Goal: Task Accomplishment & Management: Complete application form

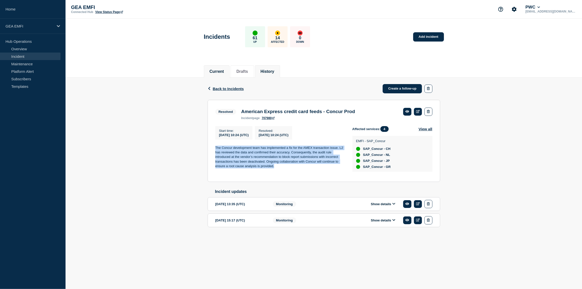
click at [220, 69] on button "Current" at bounding box center [217, 71] width 15 height 5
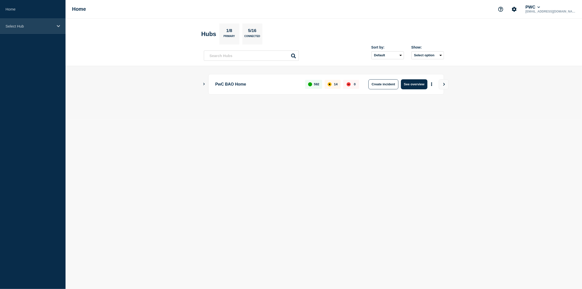
click at [58, 25] on icon at bounding box center [58, 26] width 3 height 4
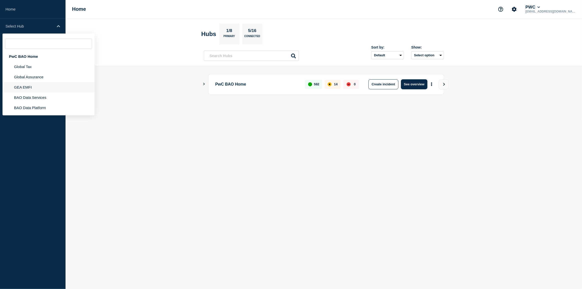
click at [34, 87] on li "GEA EMFI" at bounding box center [49, 87] width 92 height 10
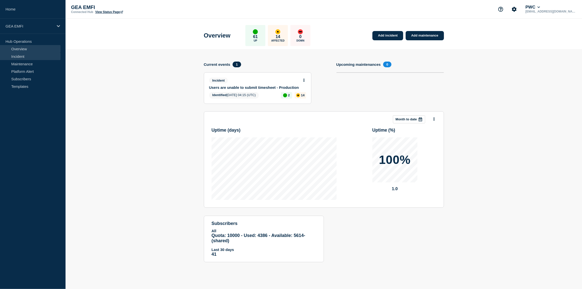
click at [18, 55] on link "Incident" at bounding box center [30, 57] width 61 height 8
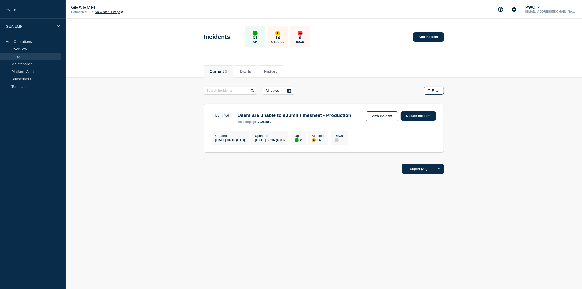
click at [326, 116] on h3 "Users are unable to submit timesheet - Production" at bounding box center [294, 116] width 114 height 6
click at [385, 118] on link "View incident" at bounding box center [382, 116] width 32 height 10
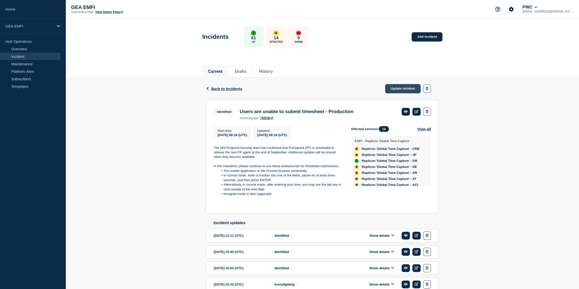
click at [403, 88] on link "Update incident" at bounding box center [403, 88] width 36 height 9
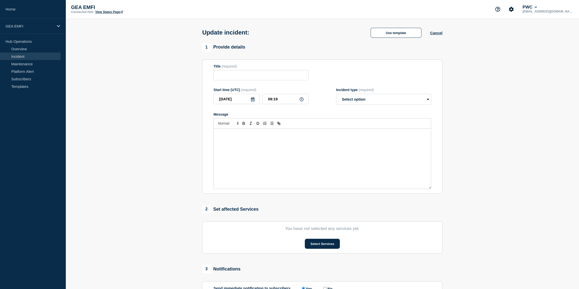
type input "Users are unable to submit timesheet - Production"
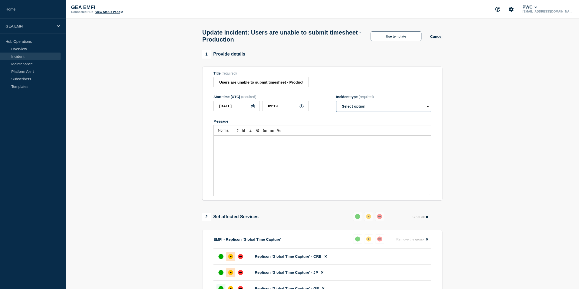
click at [376, 110] on select "Select option Investigating Identified Monitoring Resolved" at bounding box center [383, 106] width 95 height 11
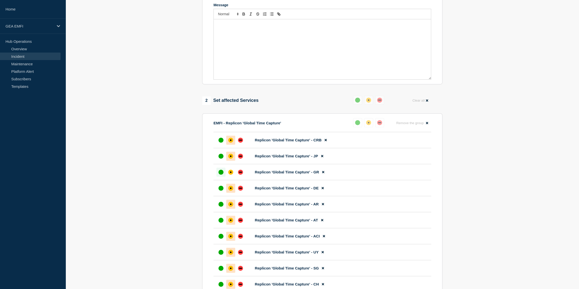
scroll to position [45, 0]
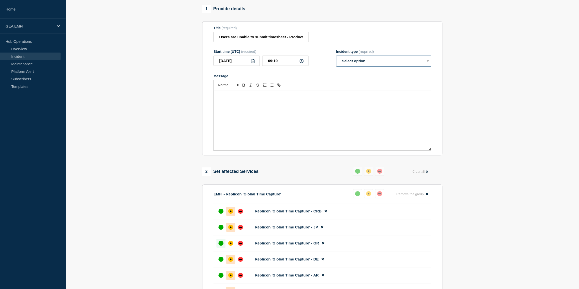
click at [410, 63] on select "Select option Investigating Identified Monitoring Resolved" at bounding box center [383, 61] width 95 height 11
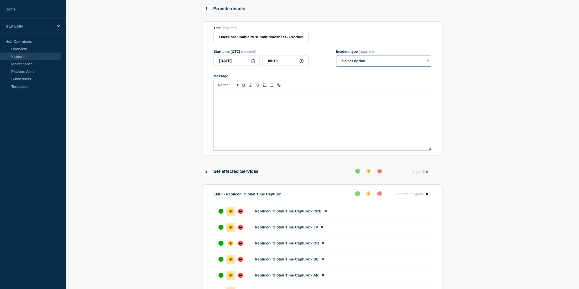
select select "identified"
click at [336, 58] on select "Select option Investigating Identified Monitoring Resolved" at bounding box center [383, 61] width 95 height 11
click at [311, 114] on div "Message" at bounding box center [322, 120] width 217 height 60
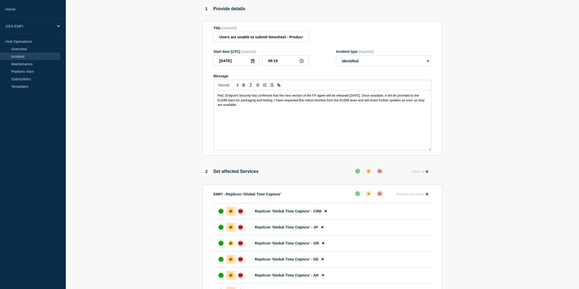
click at [297, 103] on span "PwC Endpoint Security has confirmed that the next version of the FP agent will …" at bounding box center [321, 100] width 208 height 13
click at [300, 102] on span "PwC Endpoint Security has confirmed that the next version of the FP agent will …" at bounding box center [318, 98] width 203 height 8
click at [375, 103] on span "PwC Endpoint Security has confirmed that the next version of the FP agent will …" at bounding box center [320, 100] width 206 height 13
click at [241, 107] on span "PwC Endpoint Security has confirmed that the next version of the FP agent will …" at bounding box center [320, 100] width 207 height 13
click at [422, 105] on span "PwC Endpoint Security has confirmed that the next version of the FP agent will …" at bounding box center [320, 100] width 207 height 13
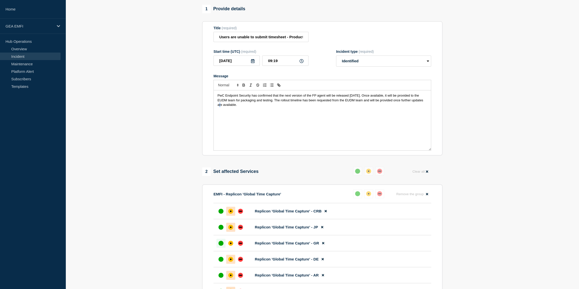
click at [423, 105] on span "PwC Endpoint Security has confirmed that the next version of the FP agent will …" at bounding box center [320, 100] width 207 height 13
drag, startPoint x: 414, startPoint y: 104, endPoint x: 214, endPoint y: 96, distance: 199.3
click at [214, 96] on div "PwC Endpoint Security has confirmed that the next version of the FP agent will …" at bounding box center [322, 120] width 217 height 60
copy span "PwC Endpoint Security has confirmed that the next version of the FP agent will …"
click at [225, 120] on div "PwC Endpoint Security has confirmed that the next version of the FP agent will …" at bounding box center [322, 120] width 217 height 60
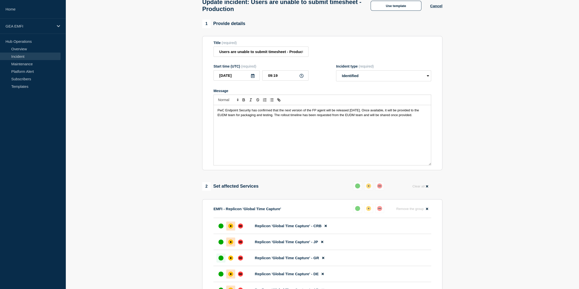
scroll to position [23, 0]
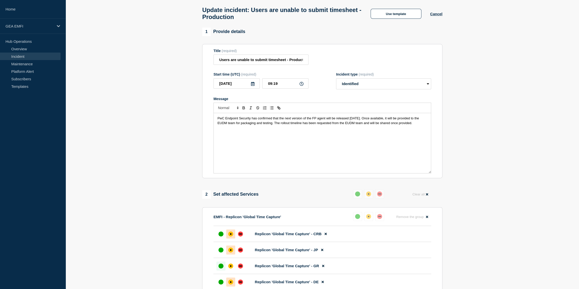
click at [399, 143] on div "PwC Endpoint Security has confirmed that the next version of the FP agent will …" at bounding box center [322, 143] width 217 height 60
drag, startPoint x: 418, startPoint y: 127, endPoint x: 196, endPoint y: 123, distance: 222.2
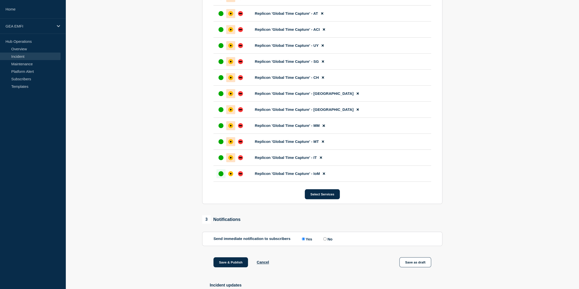
scroll to position [364, 0]
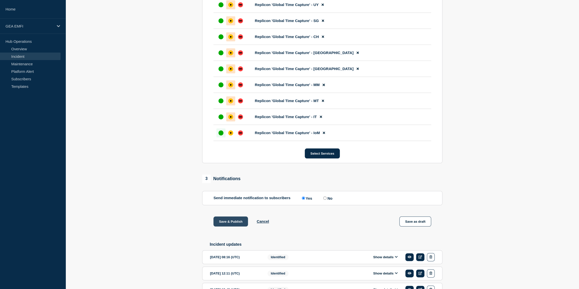
click at [229, 222] on button "Save & Publish" at bounding box center [230, 221] width 35 height 10
